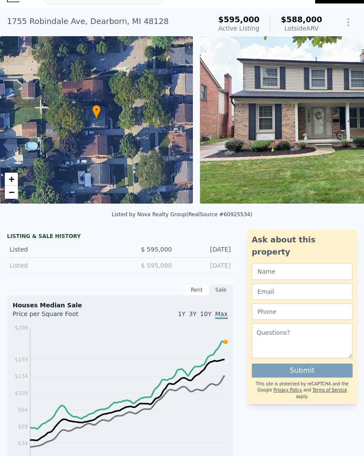
scroll to position [17, 0]
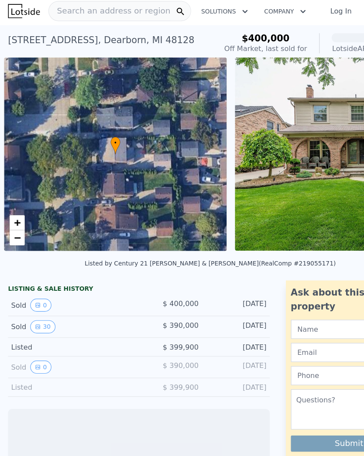
scroll to position [0, 3]
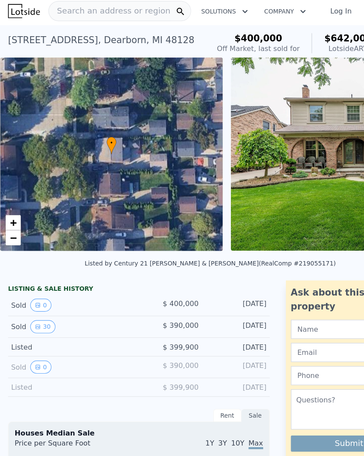
click at [96, 13] on span "Search an address or region" at bounding box center [94, 12] width 105 height 10
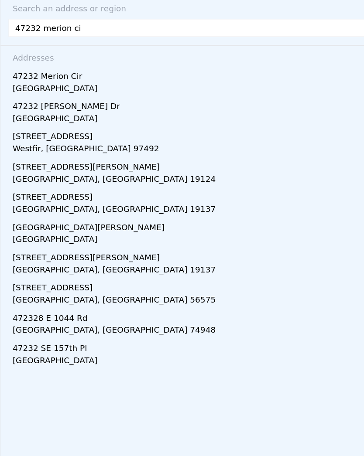
type input "47232 merion cir"
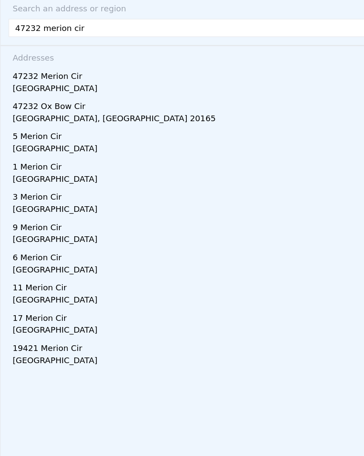
click at [13, 63] on div "47232 Merion Cir" at bounding box center [183, 67] width 345 height 14
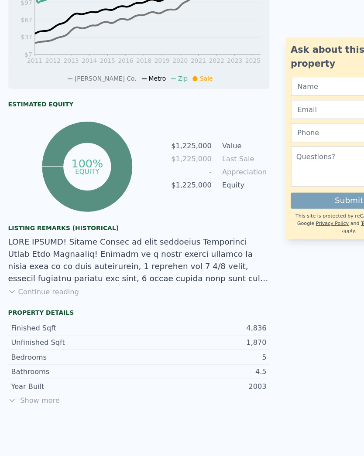
scroll to position [548, 0]
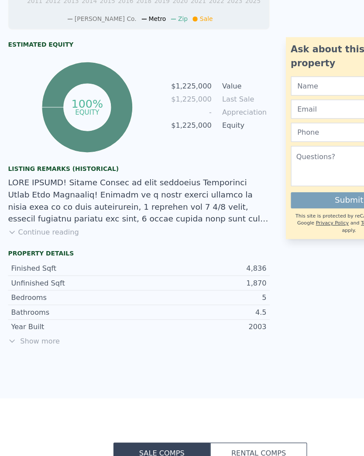
click at [25, 199] on button "Continue reading" at bounding box center [37, 203] width 61 height 9
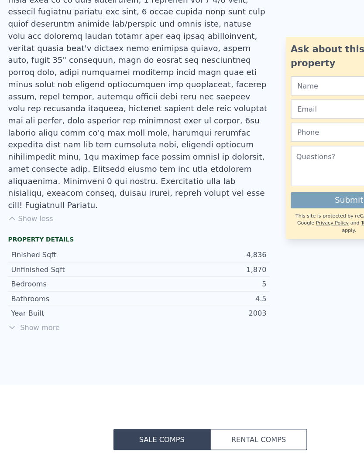
scroll to position [746, 0]
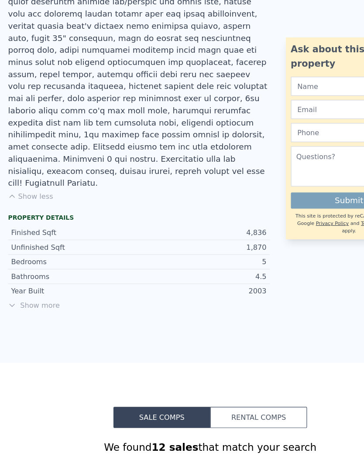
click at [25, 263] on span "Show more" at bounding box center [120, 267] width 226 height 9
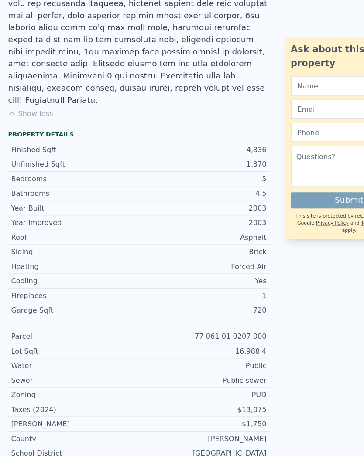
click at [29, 267] on div "Garage Sqft" at bounding box center [65, 271] width 110 height 9
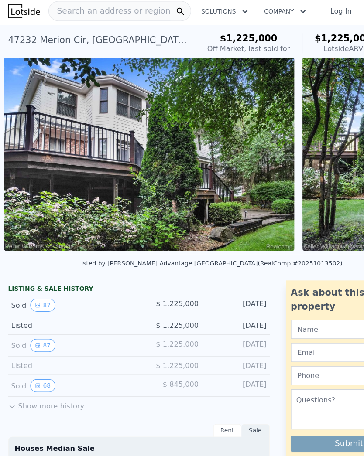
click at [27, 154] on img at bounding box center [128, 135] width 251 height 167
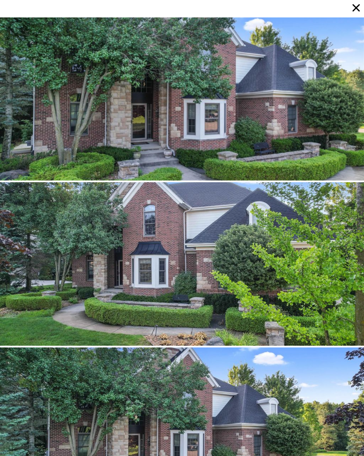
scroll to position [0, 0]
click at [351, 10] on icon at bounding box center [356, 8] width 12 height 12
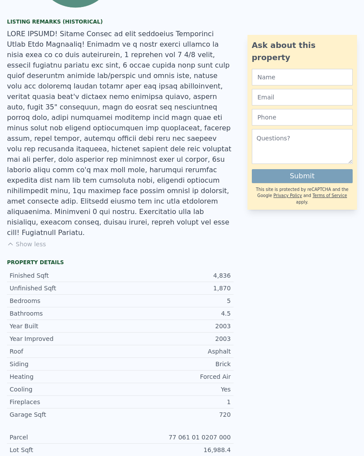
scroll to position [675, 0]
click at [17, 240] on button "Show less" at bounding box center [26, 244] width 39 height 9
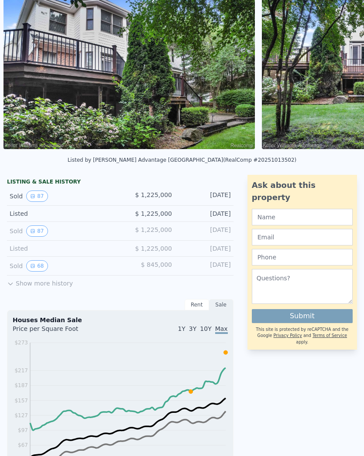
scroll to position [70, 0]
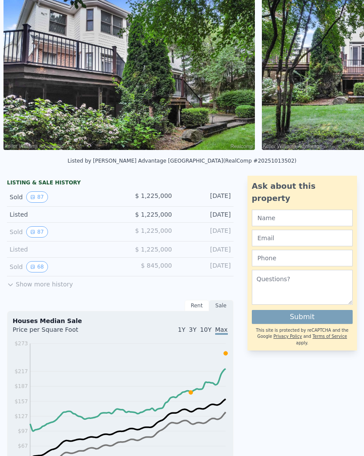
click at [34, 186] on div "LISTING & SALE HISTORY" at bounding box center [120, 183] width 226 height 9
click at [33, 193] on button "87" at bounding box center [36, 196] width 21 height 11
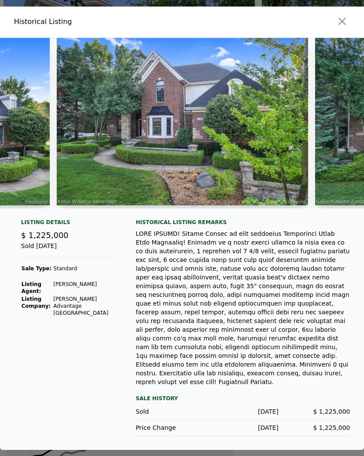
scroll to position [0, 468]
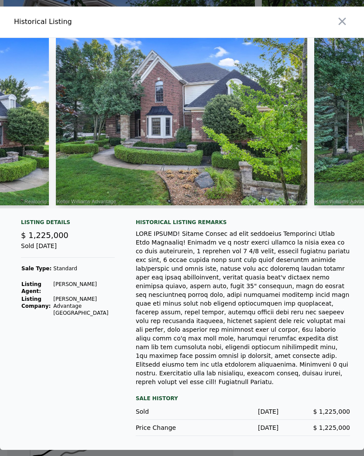
click at [339, 27] on button "button" at bounding box center [342, 22] width 16 height 16
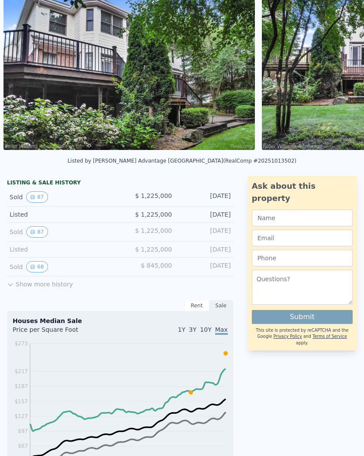
click at [34, 229] on button "87" at bounding box center [36, 231] width 21 height 11
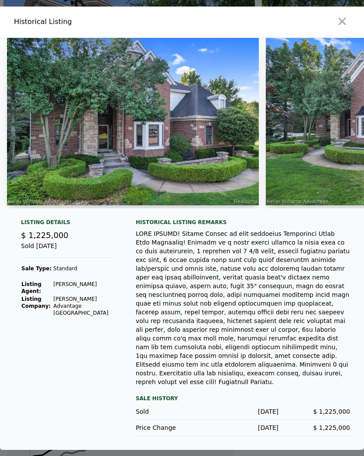
scroll to position [11, 0]
click at [342, 24] on icon "button" at bounding box center [342, 21] width 12 height 12
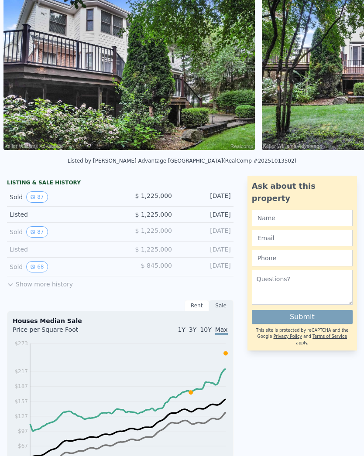
click at [41, 198] on button "87" at bounding box center [36, 196] width 21 height 11
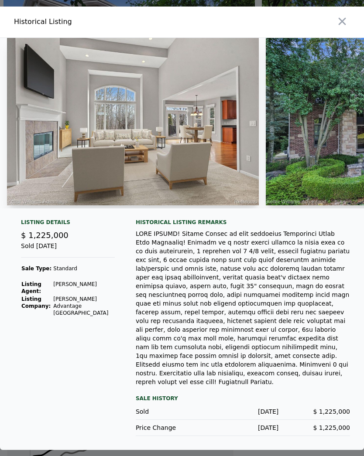
scroll to position [0, 0]
click at [344, 27] on icon "button" at bounding box center [342, 21] width 12 height 12
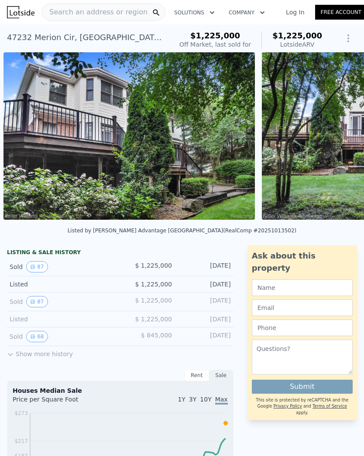
click at [102, 17] on div "Search an address or region" at bounding box center [94, 12] width 105 height 17
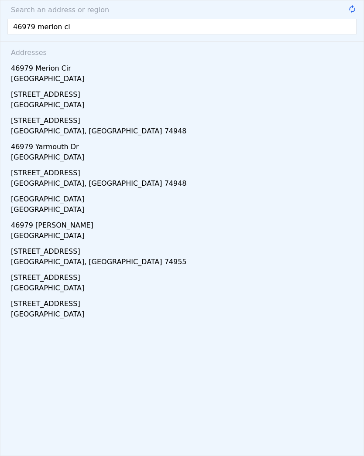
type input "46979 merion cir"
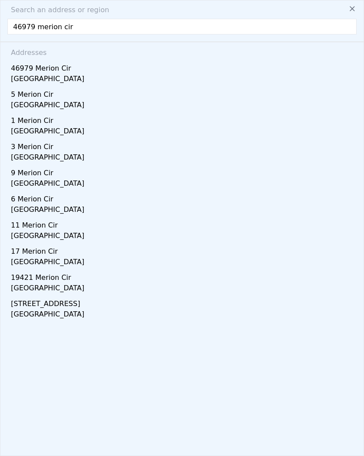
click at [65, 75] on div "Wayne County, MI 48168" at bounding box center [183, 80] width 345 height 12
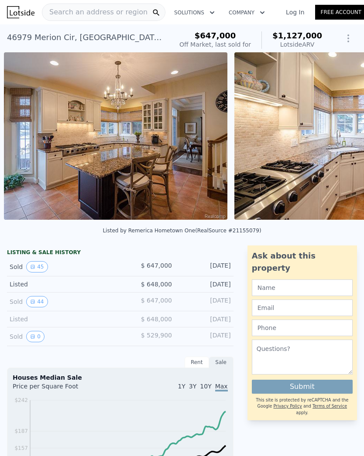
scroll to position [0, 1919]
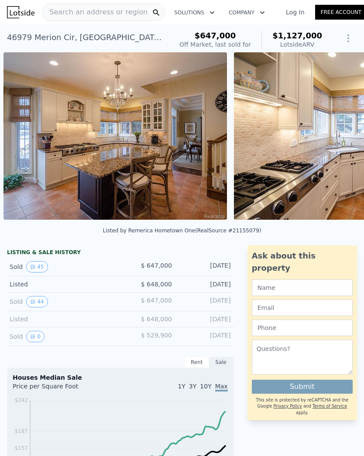
click at [177, 126] on img at bounding box center [114, 135] width 223 height 167
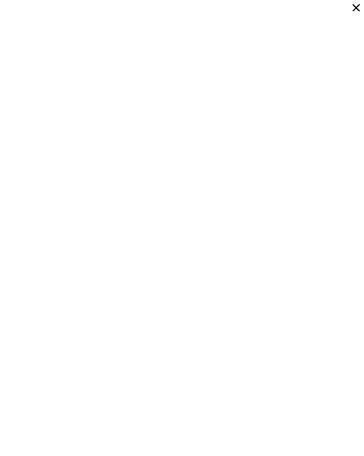
scroll to position [6617, 0]
